Goal: Information Seeking & Learning: Learn about a topic

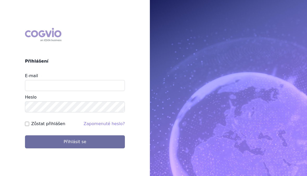
scroll to position [58, 0]
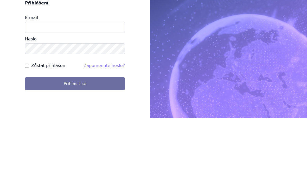
type input "[EMAIL_ADDRESS][DOMAIN_NAME]"
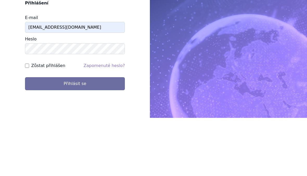
scroll to position [7, 0]
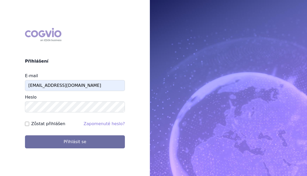
click at [90, 138] on button "Přihlásit se" at bounding box center [75, 141] width 100 height 13
click at [86, 135] on button "Přihlásit se" at bounding box center [75, 141] width 100 height 13
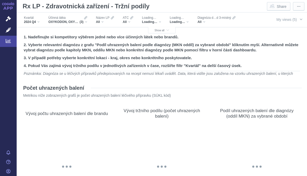
click at [299, 18] on span "button" at bounding box center [301, 19] width 4 height 4
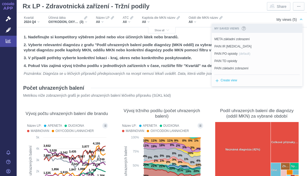
click at [163, 31] on span "Show all" at bounding box center [162, 30] width 15 height 3
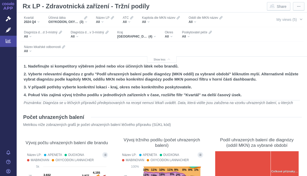
click at [153, 35] on div "Jihomoravský kraj, Moravskoslezský kraj, Olomoucký kraj, Zlínský kraj (4)" at bounding box center [136, 36] width 39 height 4
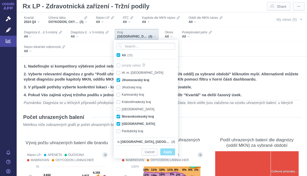
click at [122, 55] on input "All (15)" at bounding box center [123, 53] width 3 height 3
checkbox input "true"
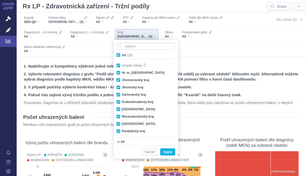
checkbox input "true"
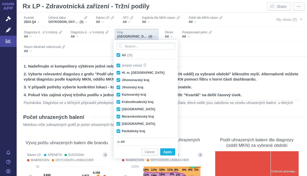
checkbox input "true"
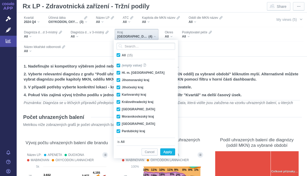
checkbox input "true"
click at [120, 52] on label "All (15)" at bounding box center [126, 54] width 20 height 5
click at [122, 52] on input "All (15)" at bounding box center [123, 53] width 3 height 3
checkbox input "false"
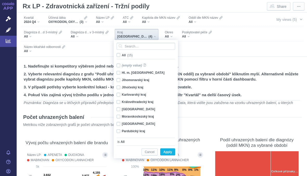
checkbox input "false"
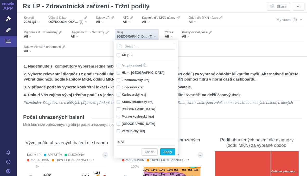
checkbox input "false"
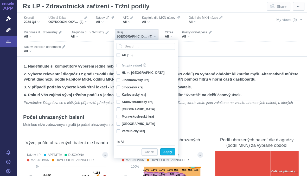
checkbox input "false"
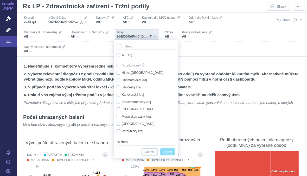
click at [120, 115] on div "Moravskoslezský kraj Only" at bounding box center [146, 116] width 65 height 7
checkbox input "true"
click at [169, 151] on span "Apply" at bounding box center [167, 152] width 9 height 7
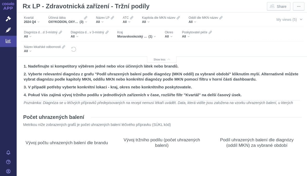
click at [173, 36] on div "All" at bounding box center [169, 36] width 8 height 4
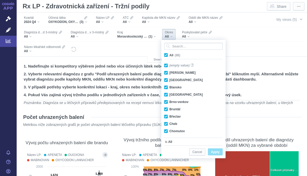
click at [169, 54] on span "All (88)" at bounding box center [174, 55] width 11 height 4
click at [169, 54] on input "All (88)" at bounding box center [170, 53] width 3 height 3
checkbox input "false"
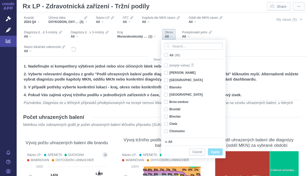
checkbox input "false"
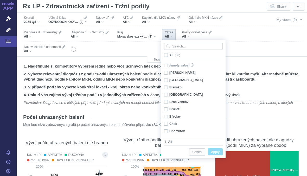
checkbox input "false"
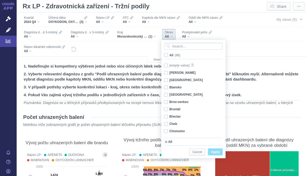
checkbox input "false"
click at [169, 54] on span "All (88)" at bounding box center [174, 55] width 10 height 4
click at [169, 54] on input "All (88)" at bounding box center [170, 53] width 3 height 3
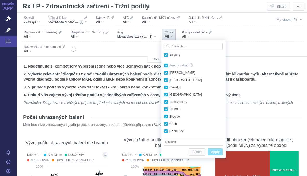
checkbox input "true"
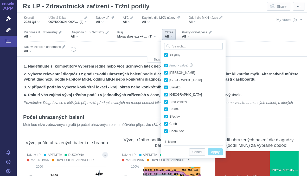
checkbox input "true"
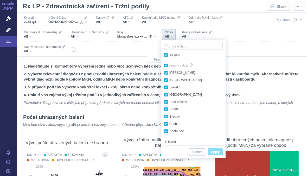
checkbox input "true"
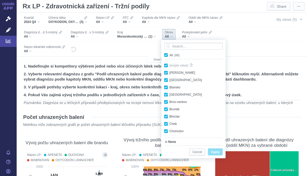
checkbox input "true"
click at [169, 55] on span "All (88)" at bounding box center [174, 55] width 11 height 4
click at [169, 55] on input "All (88)" at bounding box center [170, 53] width 3 height 3
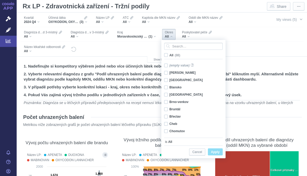
checkbox input "false"
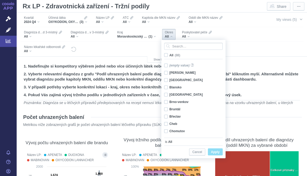
checkbox input "false"
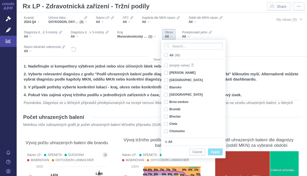
checkbox input "false"
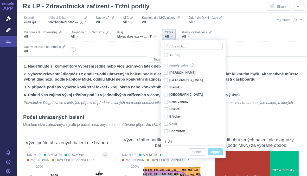
checkbox input "false"
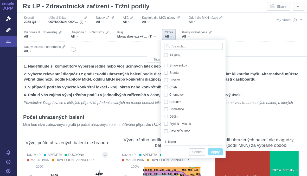
scroll to position [37, 0]
click at [167, 72] on div "Bruntál Only" at bounding box center [194, 71] width 65 height 7
checkbox input "true"
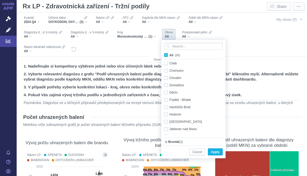
scroll to position [62, 0]
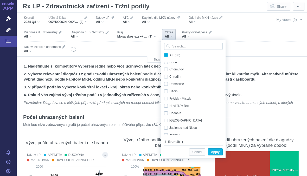
click at [167, 98] on div "Frýdek - Místek Only" at bounding box center [194, 98] width 65 height 7
checkbox input "true"
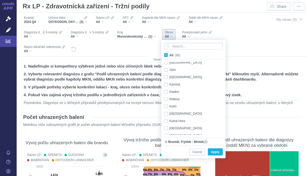
scroll to position [150, 0]
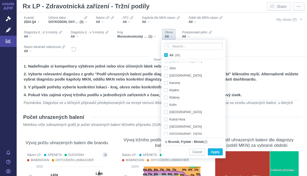
click at [168, 82] on div "Karviná Only" at bounding box center [194, 82] width 65 height 7
checkbox input "true"
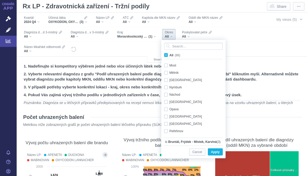
scroll to position [249, 0]
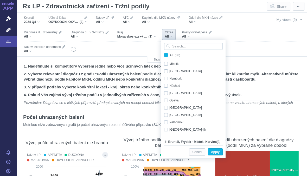
click at [169, 98] on div "Opava Only" at bounding box center [194, 100] width 65 height 7
checkbox input "true"
click at [168, 105] on div "Ostrava - město Only" at bounding box center [194, 107] width 65 height 7
checkbox input "true"
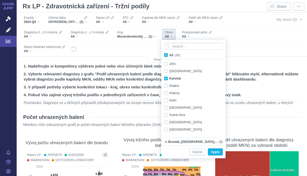
click at [218, 149] on span "Apply" at bounding box center [215, 152] width 9 height 7
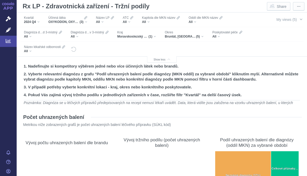
click at [88, 20] on div "Účinná látka OXYKODON, OXYKODON A NALOXON, TAPENTADOL (3)" at bounding box center [68, 19] width 44 height 11
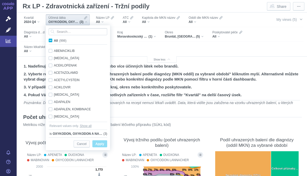
click at [54, 41] on span "All (998)" at bounding box center [60, 41] width 12 height 4
click at [54, 41] on input "All (998)" at bounding box center [55, 39] width 3 height 3
checkbox input "true"
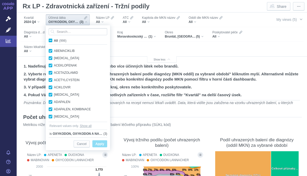
checkbox input "true"
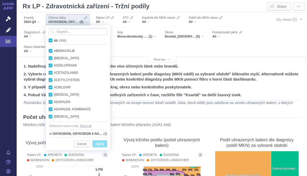
checkbox input "true"
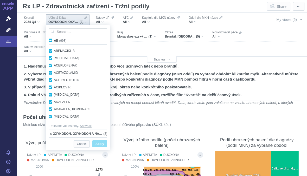
checkbox input "true"
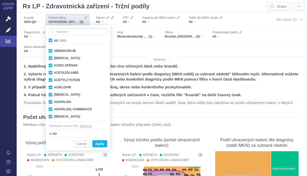
click at [53, 39] on label "All (998)" at bounding box center [58, 40] width 21 height 5
click at [54, 39] on input "All (998)" at bounding box center [55, 39] width 3 height 3
checkbox input "false"
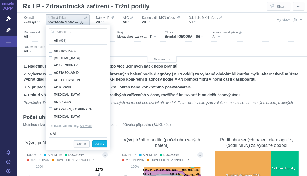
checkbox input "false"
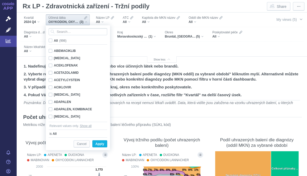
checkbox input "false"
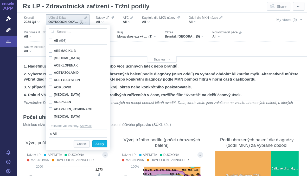
checkbox input "false"
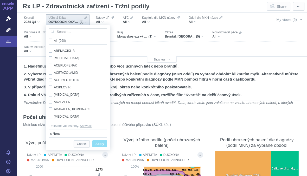
click at [54, 40] on span "All (998)" at bounding box center [60, 41] width 12 height 4
click at [54, 40] on input "All (998)" at bounding box center [55, 39] width 3 height 3
checkbox input "true"
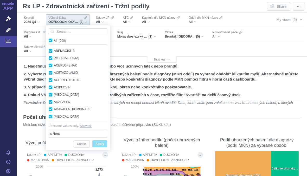
checkbox input "true"
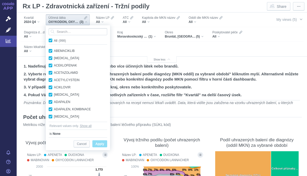
checkbox input "true"
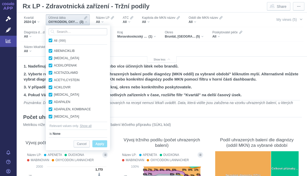
checkbox input "true"
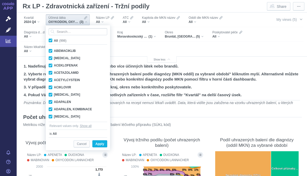
click at [53, 40] on label "All (998)" at bounding box center [58, 40] width 21 height 5
click at [54, 40] on input "All (998)" at bounding box center [55, 39] width 3 height 3
checkbox input "false"
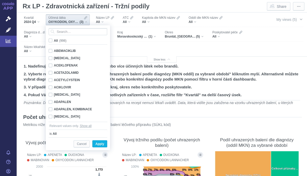
checkbox input "false"
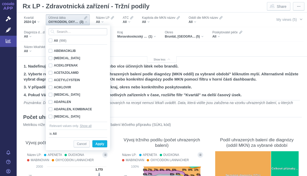
checkbox input "false"
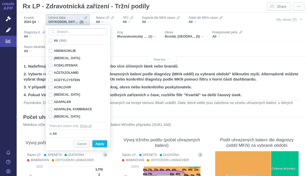
checkbox input "false"
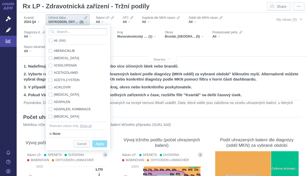
click at [74, 32] on input "Search attribute values" at bounding box center [78, 31] width 59 height 7
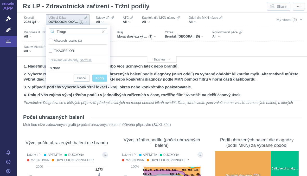
type input "Tikagr"
click at [52, 50] on div "TIKAGRELOR Only" at bounding box center [78, 50] width 64 height 7
checkbox input "true"
click at [101, 78] on span "Apply" at bounding box center [100, 78] width 9 height 7
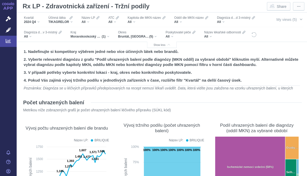
scroll to position [61, 0]
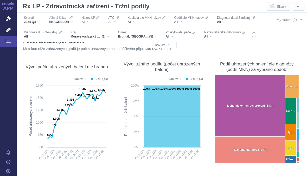
click at [40, 20] on div "2024 Q4" at bounding box center [32, 22] width 16 height 4
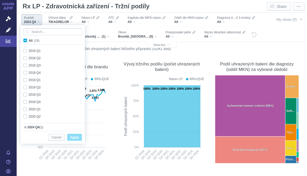
scroll to position [138, 0]
click at [28, 114] on div "2025 Q1 Only" at bounding box center [53, 116] width 65 height 7
checkbox input "true"
click at [27, 108] on div "2024 Q4 Only" at bounding box center [53, 108] width 65 height 7
checkbox input "false"
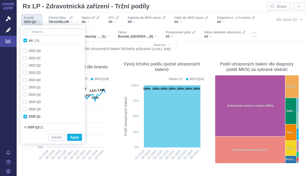
click at [75, 136] on span "Apply" at bounding box center [74, 137] width 9 height 7
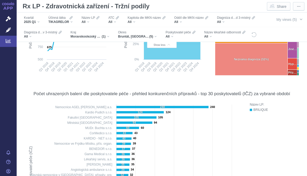
scroll to position [147, 0]
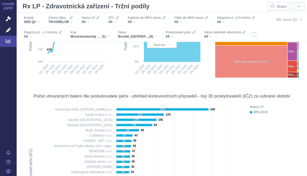
click at [75, 20] on div "Účinná látka TIKAGRELOR" at bounding box center [60, 19] width 29 height 11
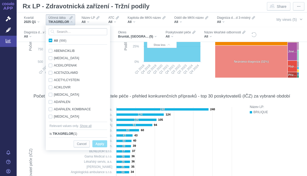
click at [52, 38] on label "All (998)" at bounding box center [58, 40] width 21 height 5
click at [54, 38] on input "All (998)" at bounding box center [55, 39] width 3 height 3
checkbox input "true"
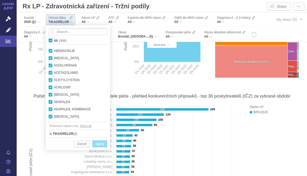
checkbox input "true"
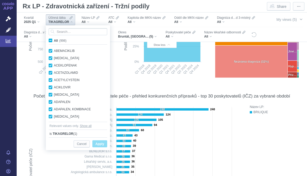
checkbox input "true"
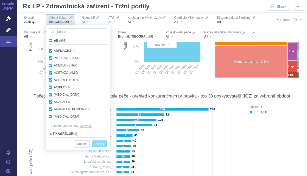
checkbox input "true"
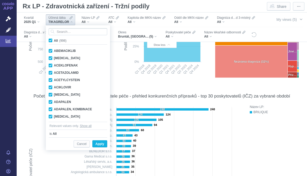
click at [54, 41] on input "All (998)" at bounding box center [55, 39] width 3 height 3
checkbox input "false"
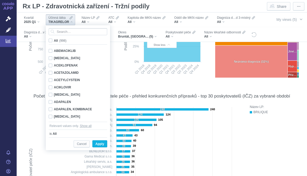
checkbox input "false"
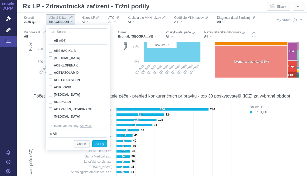
checkbox input "false"
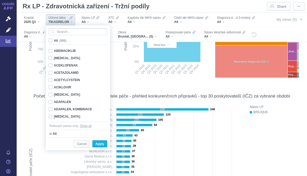
checkbox input "false"
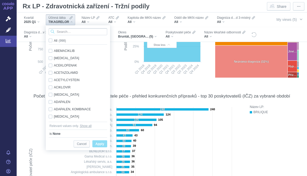
click at [68, 32] on input "Search attribute values" at bounding box center [78, 31] width 59 height 7
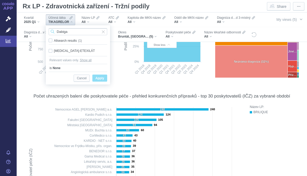
type input "Dabiga"
click at [52, 48] on div "DABIGATRAN-ETEXILÁT Only" at bounding box center [78, 50] width 64 height 7
checkbox input "true"
click at [0, 0] on span "Only" at bounding box center [0, 0] width 0 height 0
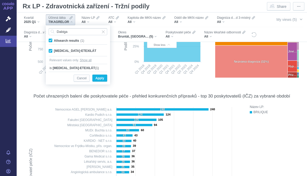
click at [102, 77] on span "Apply" at bounding box center [100, 78] width 9 height 7
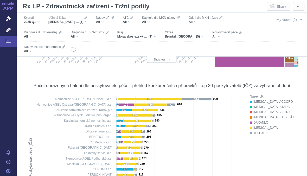
scroll to position [166, 0]
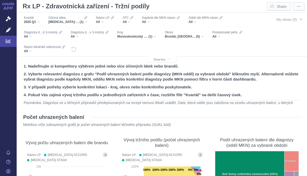
scroll to position [166, 0]
